Goal: Check status

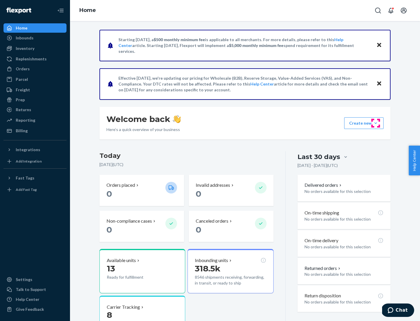
click at [376, 123] on button "Create new Create new inbound Create new order Create new product" at bounding box center [363, 123] width 39 height 12
click at [24, 38] on div "Inbounds" at bounding box center [25, 38] width 18 height 6
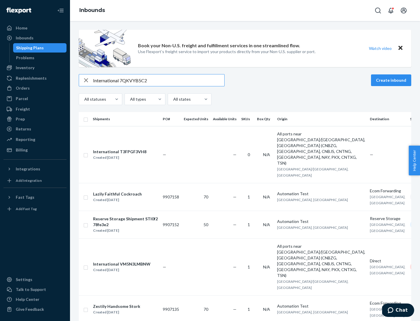
type input "International 7QKVYB5C29"
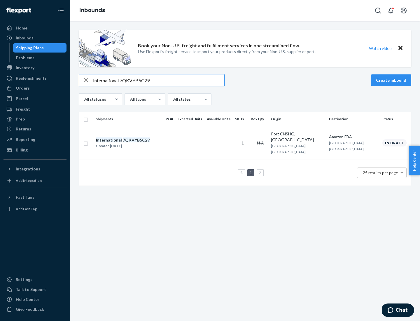
click at [133, 143] on div "Created [DATE]" at bounding box center [123, 146] width 54 height 6
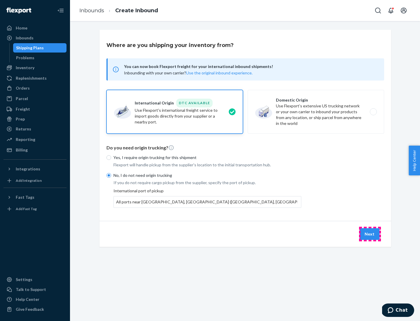
click at [370, 234] on button "Next" at bounding box center [370, 234] width 20 height 12
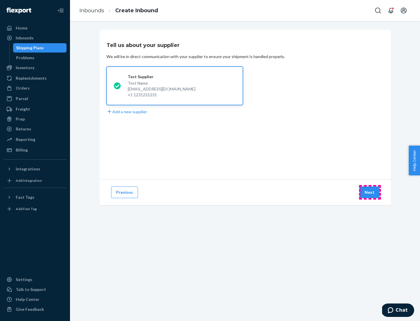
click at [370, 192] on button "Next" at bounding box center [370, 192] width 20 height 12
